Goal: Task Accomplishment & Management: Complete application form

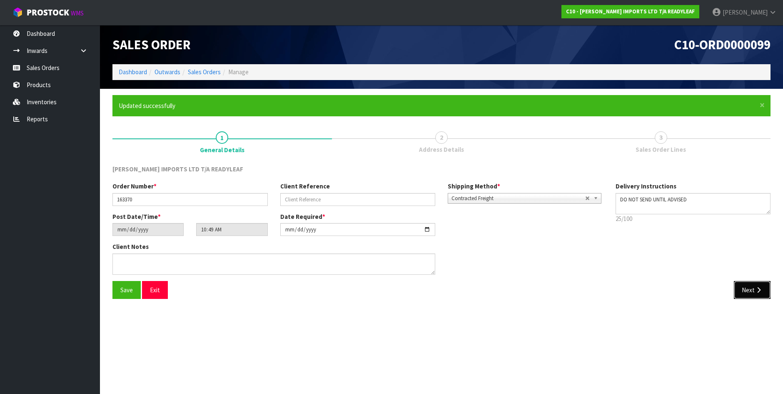
click at [748, 290] on button "Next" at bounding box center [752, 290] width 37 height 18
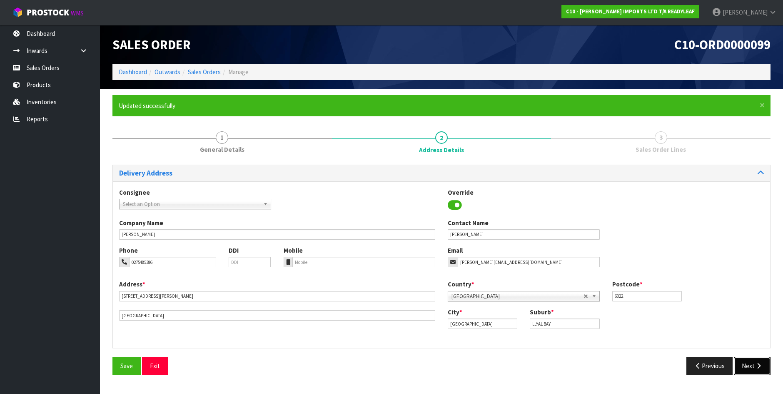
click at [751, 362] on button "Next" at bounding box center [752, 365] width 37 height 18
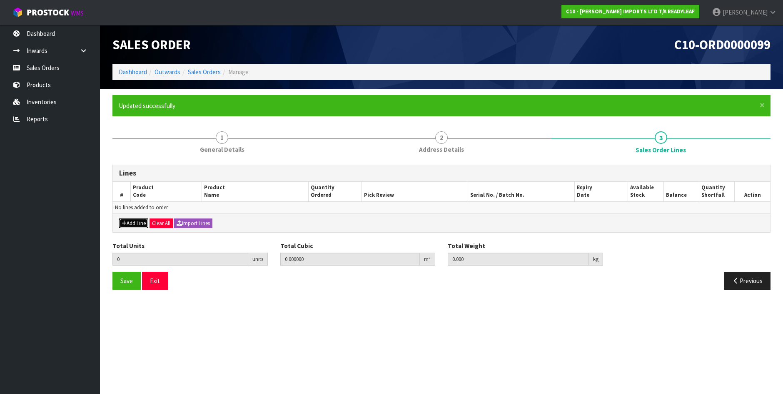
click at [133, 221] on button "Add Line" at bounding box center [133, 223] width 29 height 10
type input "0"
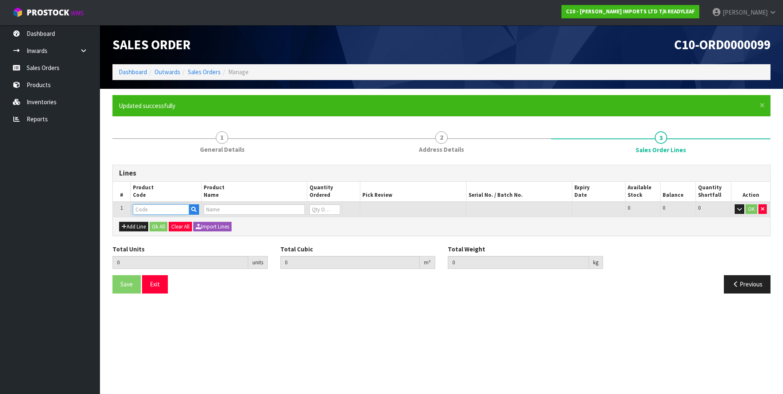
click at [166, 209] on input "text" at bounding box center [161, 209] width 56 height 10
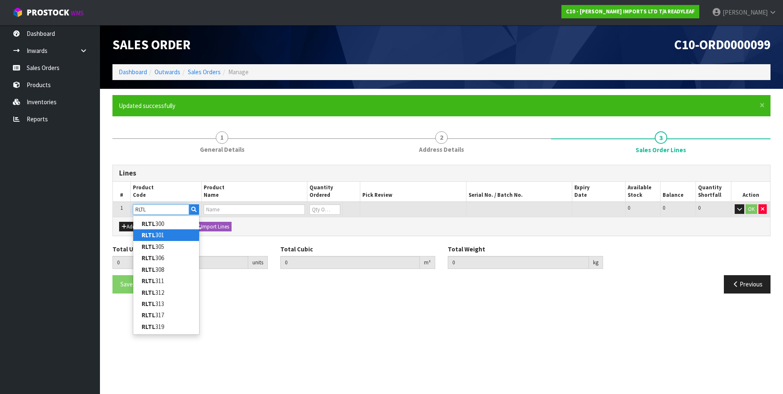
type input "RLTL"
click at [165, 236] on link "RLTL 301" at bounding box center [166, 234] width 66 height 11
type input "RLTL 301"
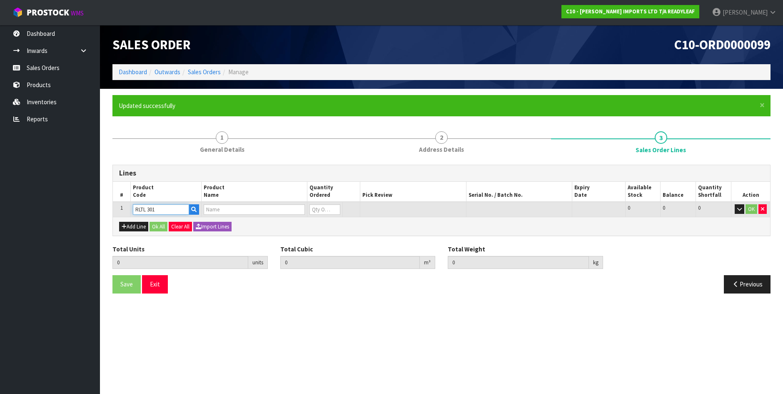
type input "0.000000"
type input "0.000"
type input "HEBE W PURPLE FLOWERS"
type input "0"
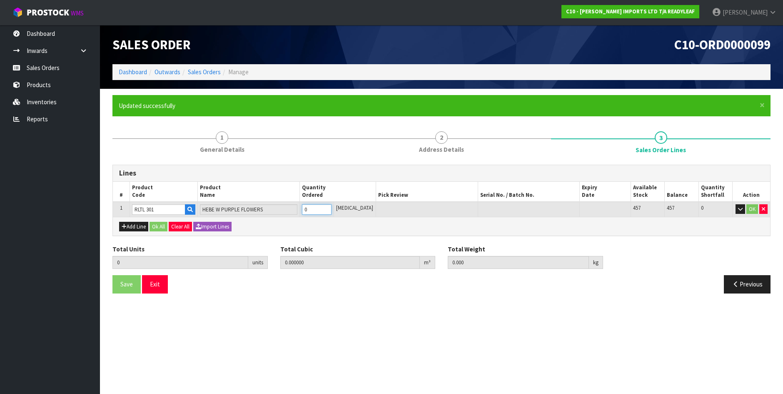
click at [317, 204] on input "0" at bounding box center [317, 209] width 30 height 10
type input "0"
type input "3"
type input "0.018201"
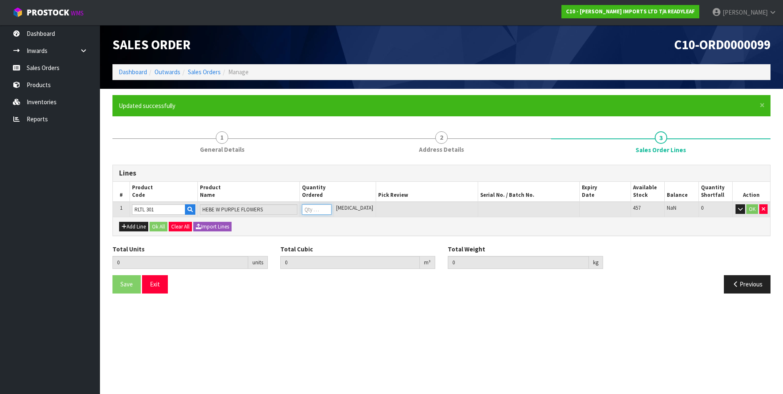
type input "2.1"
type input "3"
type input "35"
type input "0.236137"
type input "25.7"
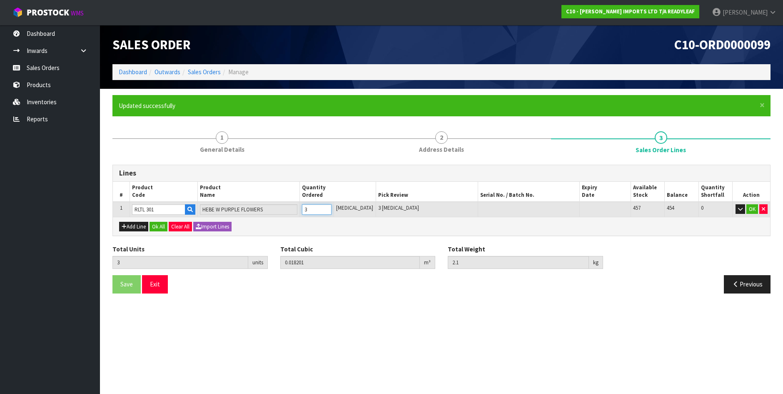
type input "35"
type input "3"
type input "0.018201"
type input "2.1"
type input "3"
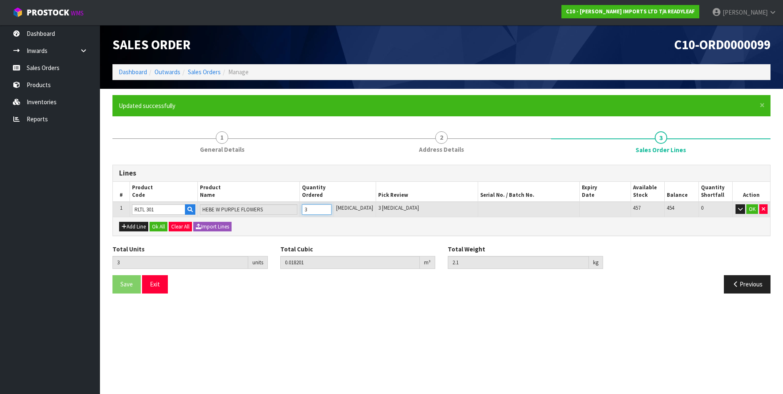
type input "36"
type input "0.2541"
type input "27"
type input "36"
click at [362, 311] on section "Edit Sales Order C10-ORD0000099 Dashboard Outwards Sales Orders Manage Sales Or…" at bounding box center [391, 197] width 783 height 394
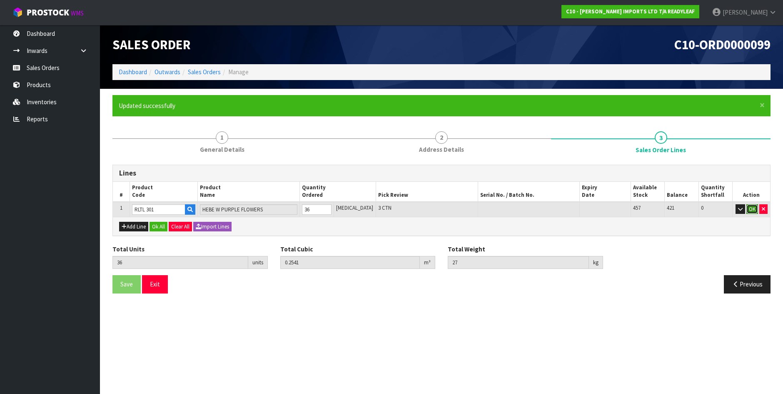
click at [752, 212] on button "OK" at bounding box center [752, 209] width 12 height 10
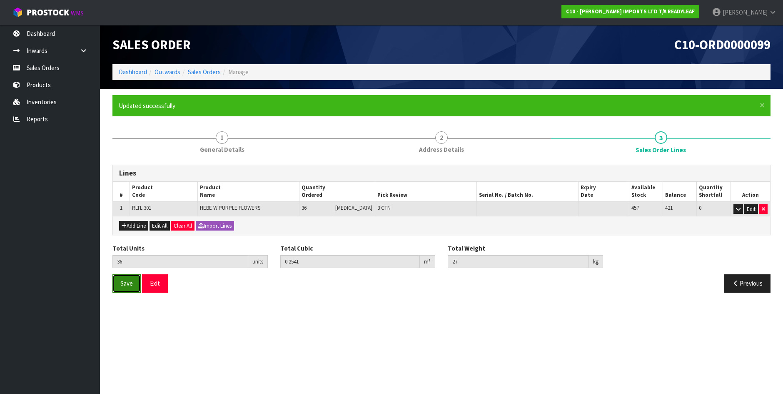
click at [127, 283] on span "Save" at bounding box center [126, 283] width 12 height 8
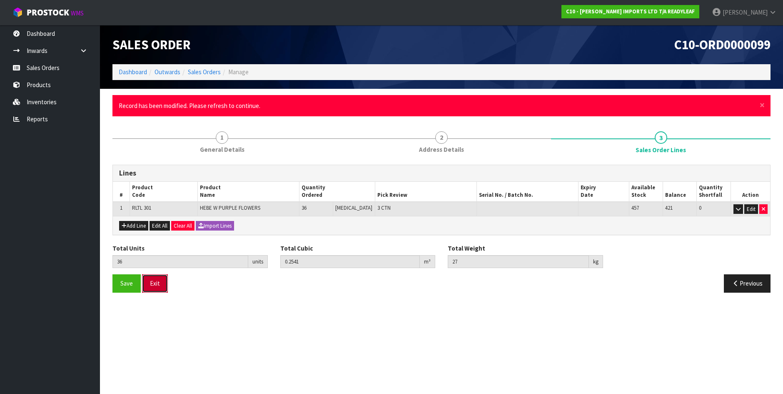
click at [159, 282] on button "Exit" at bounding box center [155, 283] width 26 height 18
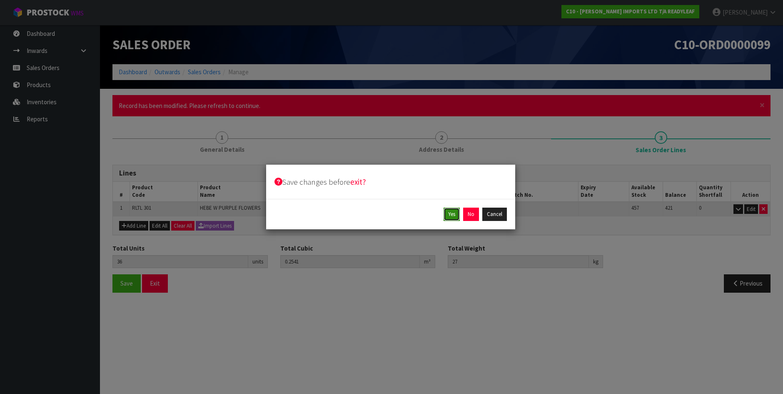
click at [456, 213] on button "Yes" at bounding box center [452, 213] width 16 height 13
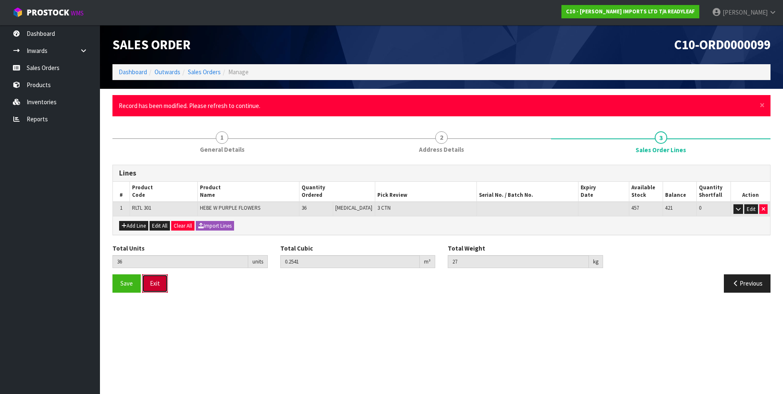
click at [158, 278] on button "Exit" at bounding box center [155, 283] width 26 height 18
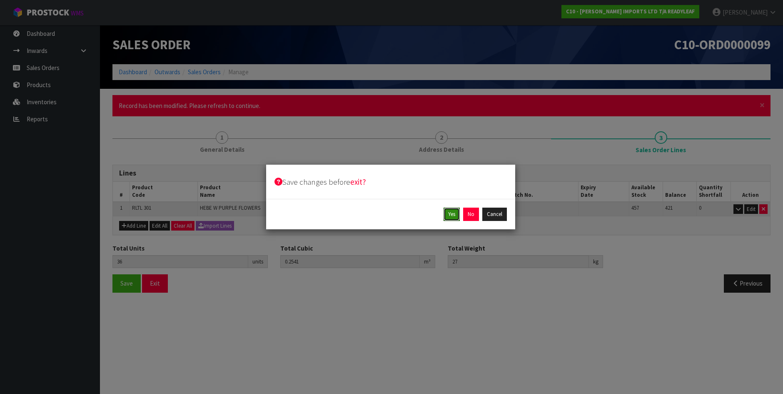
click at [453, 217] on button "Yes" at bounding box center [452, 213] width 16 height 13
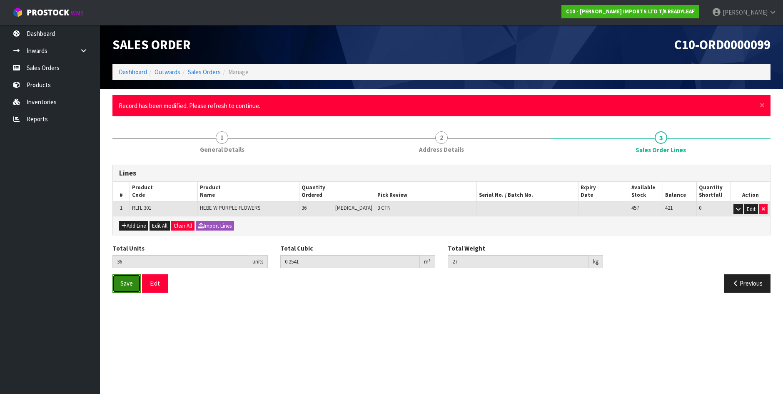
click at [127, 284] on span "Save" at bounding box center [126, 283] width 12 height 8
click at [159, 287] on button "Exit" at bounding box center [155, 283] width 26 height 18
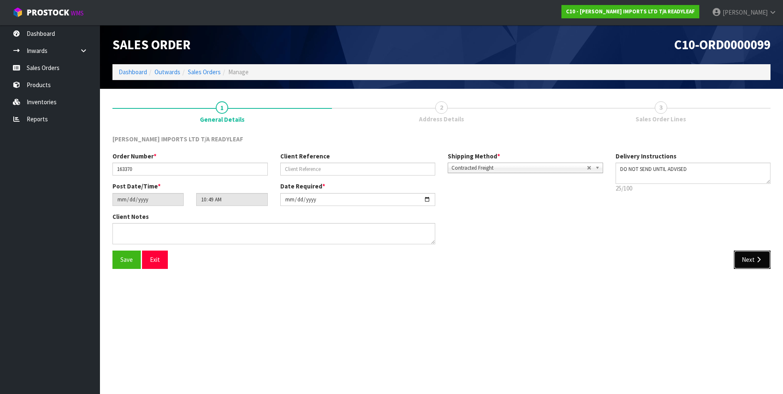
click at [757, 262] on icon "button" at bounding box center [759, 259] width 8 height 6
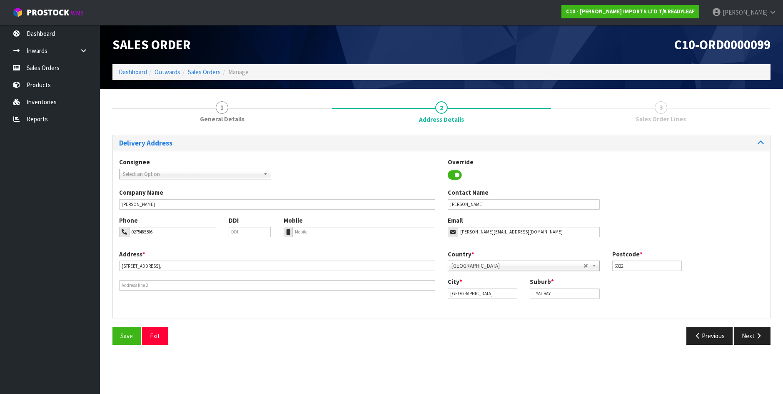
click at [757, 262] on div "Country * [GEOGRAPHIC_DATA] [GEOGRAPHIC_DATA] [GEOGRAPHIC_DATA] [GEOGRAPHIC_DAT…" at bounding box center [605, 262] width 329 height 27
click at [753, 332] on button "Next" at bounding box center [752, 335] width 37 height 18
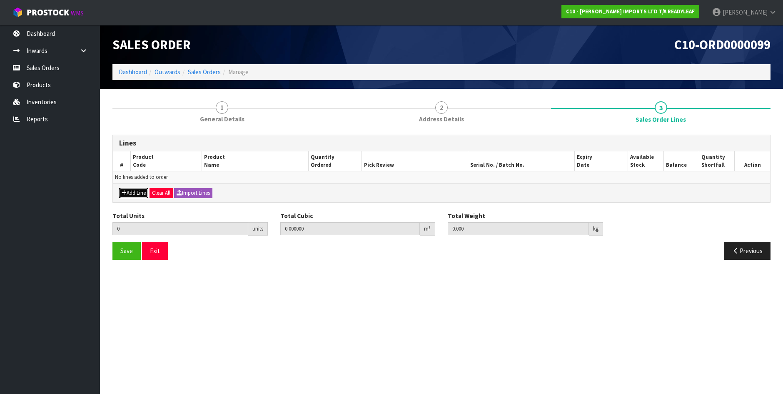
click at [130, 189] on button "Add Line" at bounding box center [133, 193] width 29 height 10
type input "0"
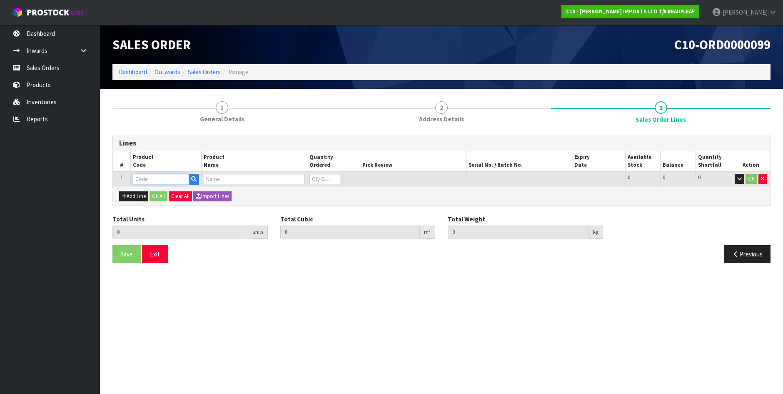
click at [159, 180] on input "text" at bounding box center [161, 179] width 56 height 10
click at [137, 179] on input "301" at bounding box center [161, 179] width 56 height 10
type input "RLTL 301"
type input "0.000000"
type input "0.000"
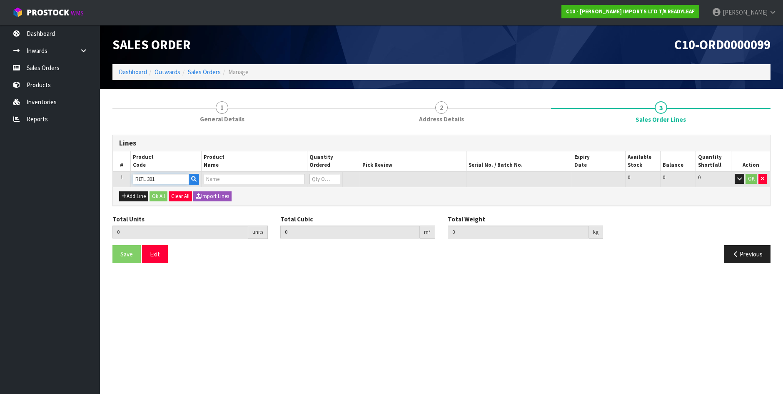
type input "HEBE W PURPLE FLOWERS"
type input "0"
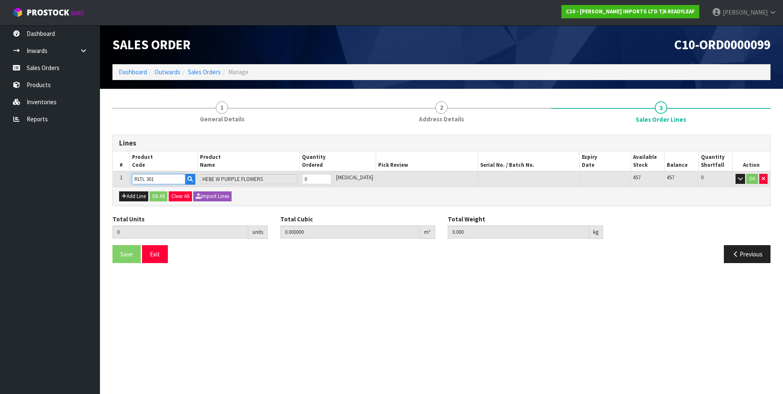
type input "RLTL 301"
click at [325, 180] on input "0" at bounding box center [317, 179] width 30 height 10
type input "0"
type input "3"
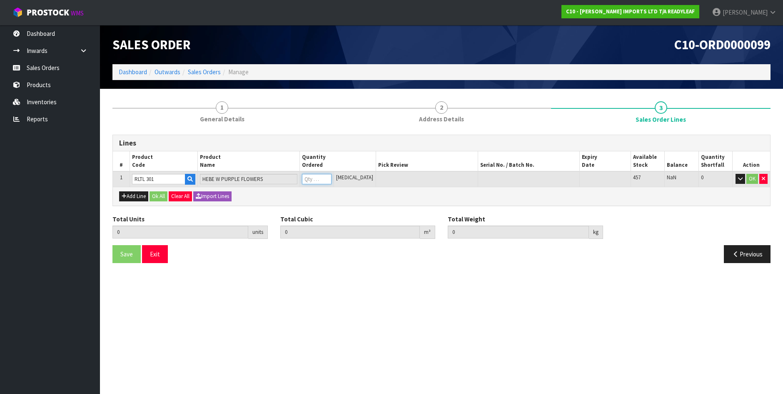
type input "0.018201"
type input "2.1"
type input "3"
type input "36"
type input "0.2541"
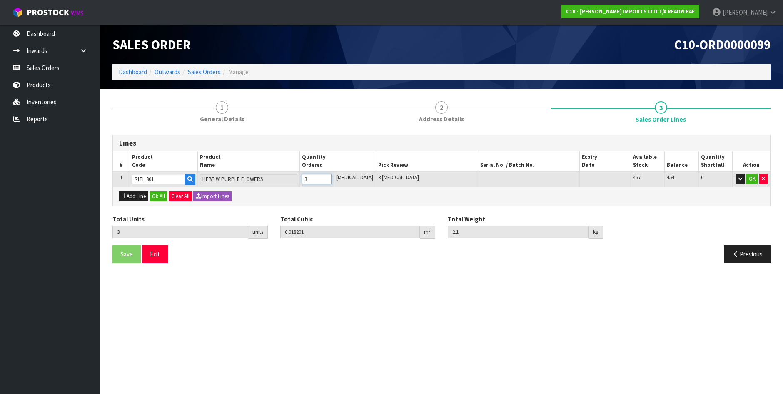
type input "27"
type input "36"
click at [755, 175] on button "OK" at bounding box center [752, 179] width 12 height 10
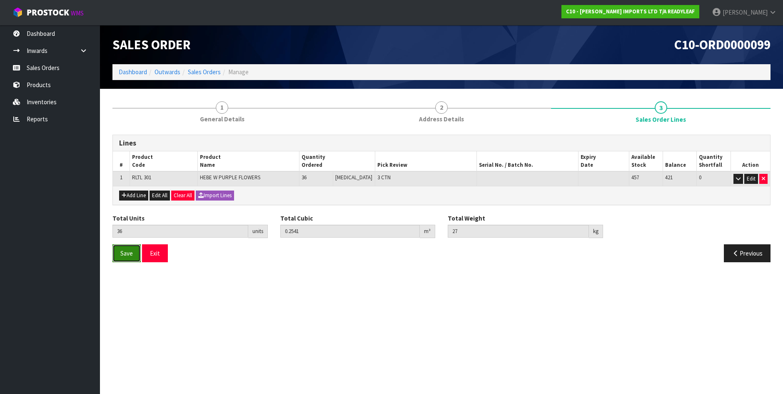
click at [122, 244] on button "Save" at bounding box center [126, 253] width 28 height 18
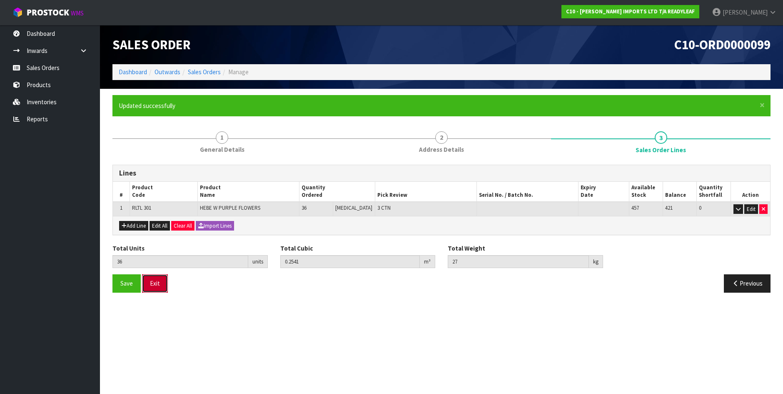
click at [154, 283] on button "Exit" at bounding box center [155, 283] width 26 height 18
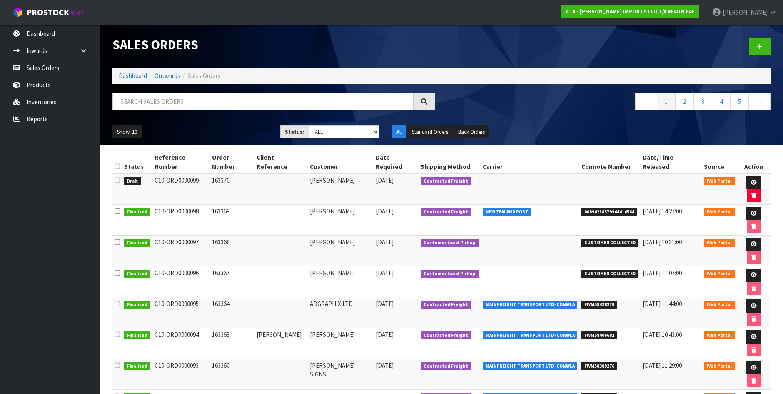
click at [611, 208] on span "00894210379944414564" at bounding box center [609, 212] width 56 height 8
